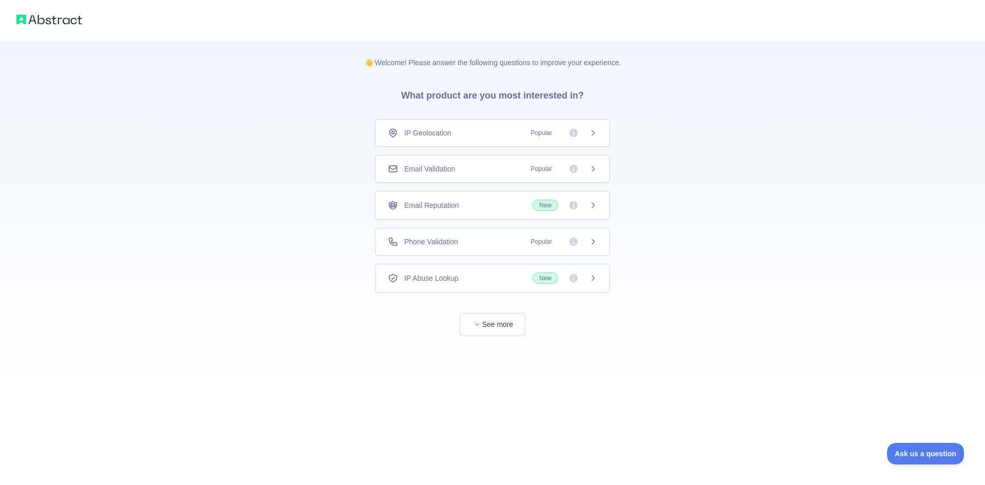
click at [591, 245] on icon at bounding box center [593, 242] width 8 height 8
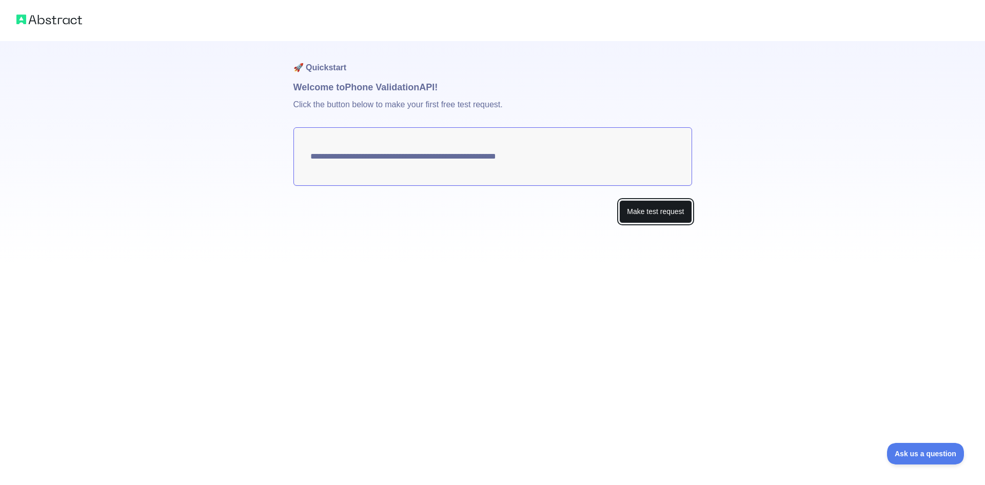
click at [636, 206] on button "Make test request" at bounding box center [656, 211] width 72 height 23
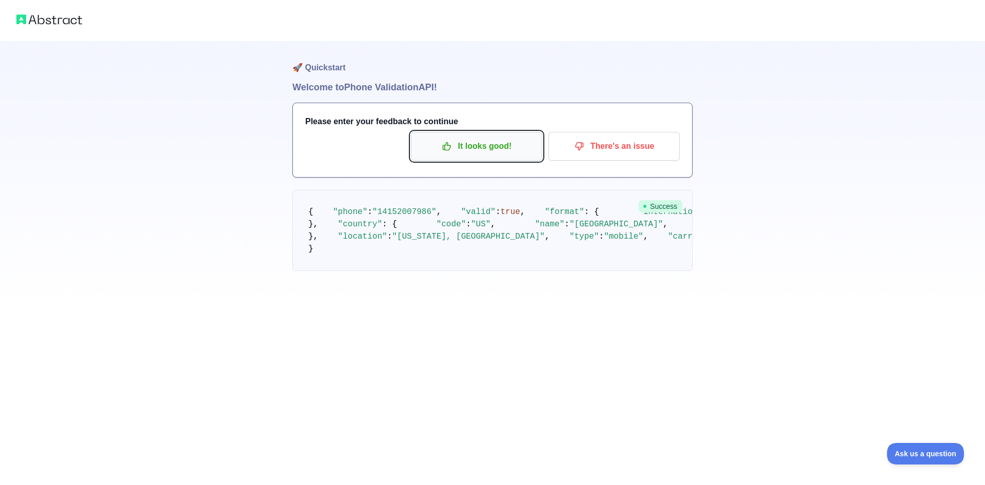
click at [458, 150] on p "It looks good!" at bounding box center [477, 146] width 116 height 17
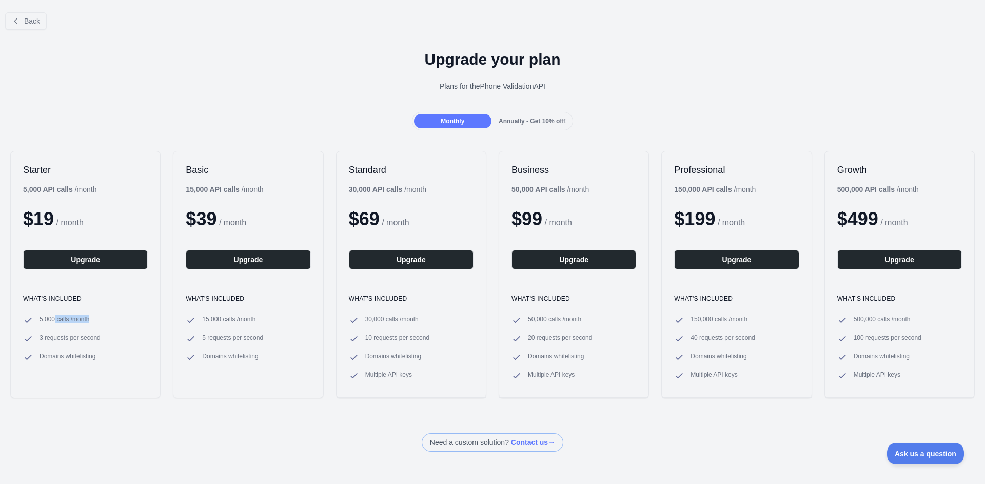
drag, startPoint x: 55, startPoint y: 316, endPoint x: 110, endPoint y: 316, distance: 54.9
click at [110, 316] on li "5,000 calls / month" at bounding box center [85, 320] width 125 height 10
drag, startPoint x: 72, startPoint y: 357, endPoint x: 159, endPoint y: 352, distance: 86.9
click at [159, 352] on div "Starter 5,000 API calls / month $ 19 / month Upgrade What's included 5,000 call…" at bounding box center [85, 274] width 150 height 247
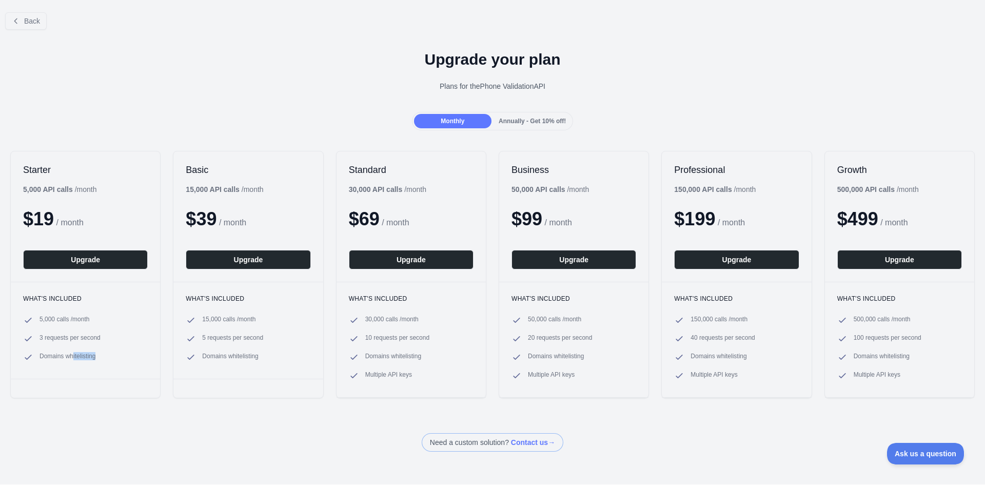
click at [160, 352] on div "Starter 5,000 API calls / month $ 19 / month Upgrade What's included 5,000 call…" at bounding box center [492, 275] width 985 height 268
click at [117, 383] on div "Starter 5,000 API calls / month $ 19 / month Upgrade What's included 5,000 call…" at bounding box center [85, 274] width 150 height 247
click at [525, 129] on div "Monthly Annually - Get 10% off!" at bounding box center [493, 121] width 162 height 18
click at [21, 21] on button "Back" at bounding box center [26, 20] width 42 height 17
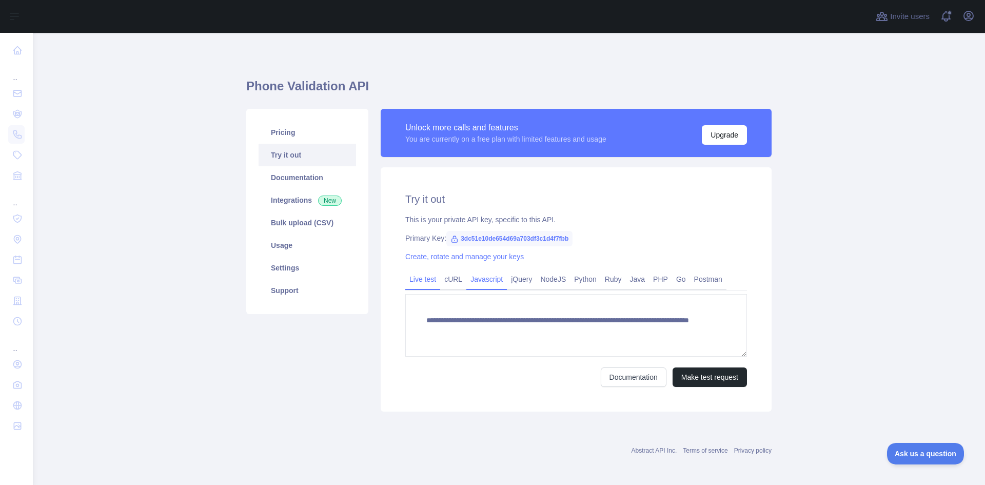
click at [473, 274] on link "Javascript" at bounding box center [487, 279] width 41 height 16
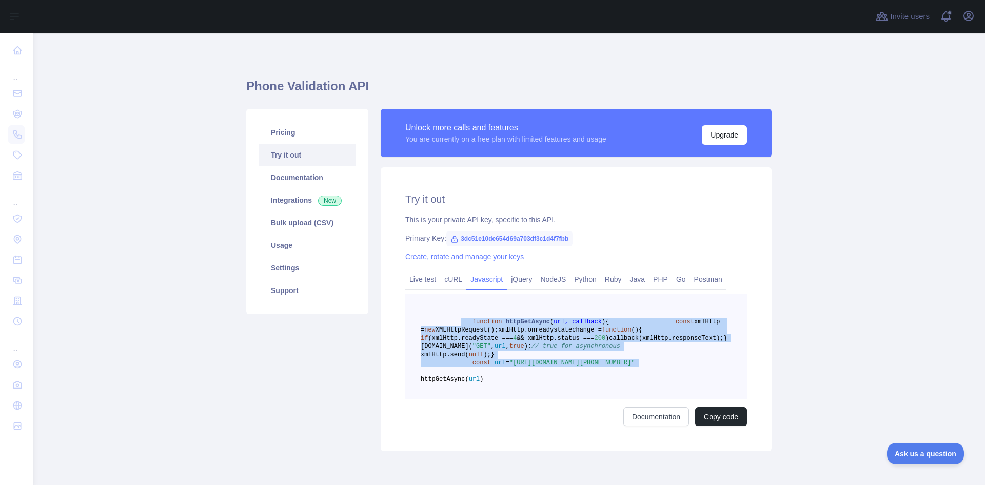
drag, startPoint x: 458, startPoint y: 325, endPoint x: 562, endPoint y: 421, distance: 142.0
click at [566, 399] on pre "function httpGetAsync ( url, callback ) { const xmlHttp = new XMLHttpRequest();…" at bounding box center [576, 346] width 342 height 105
click at [570, 280] on link "Python" at bounding box center [585, 279] width 31 height 16
